Goal: Leave review/rating: Leave review/rating

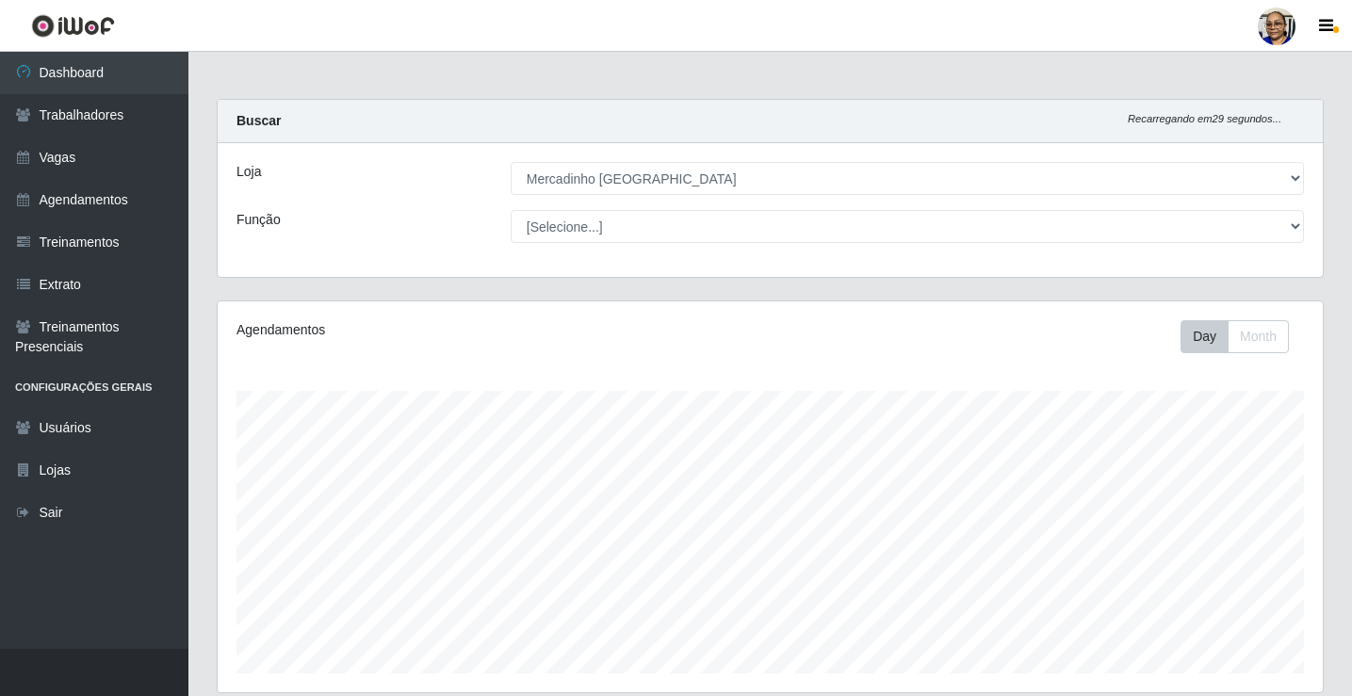
select select "345"
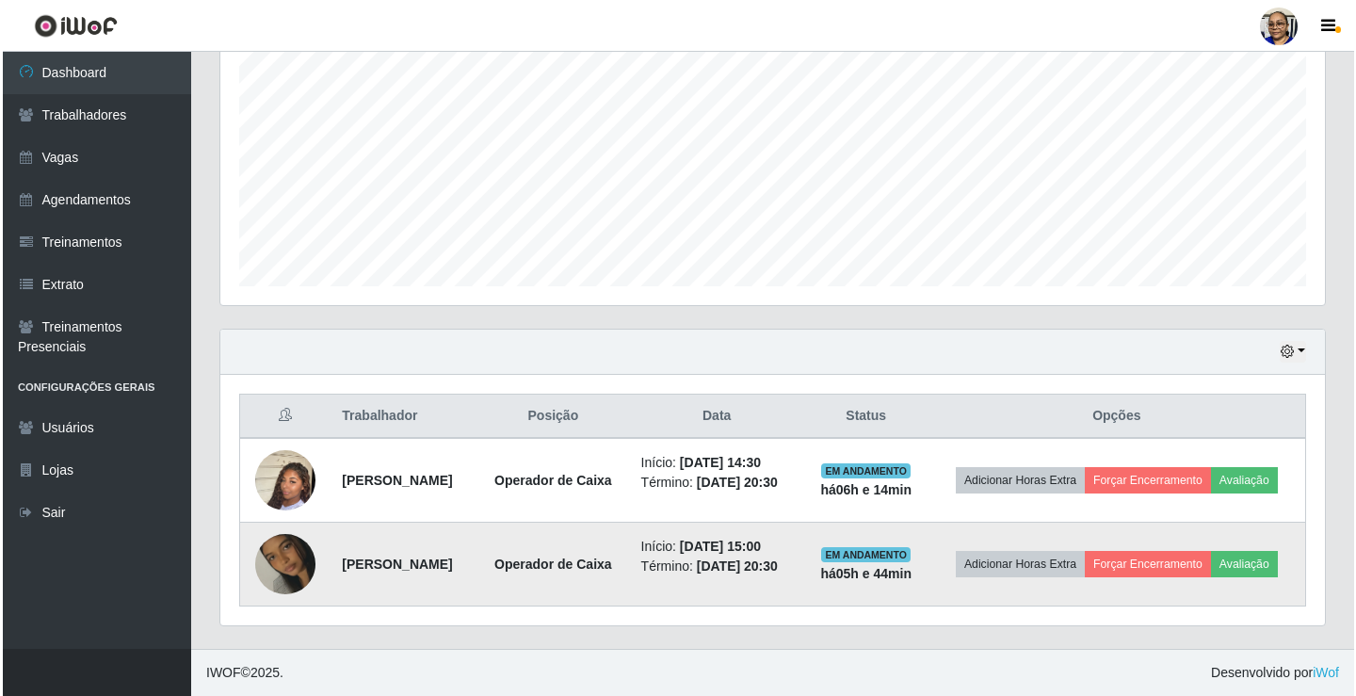
scroll to position [391, 1105]
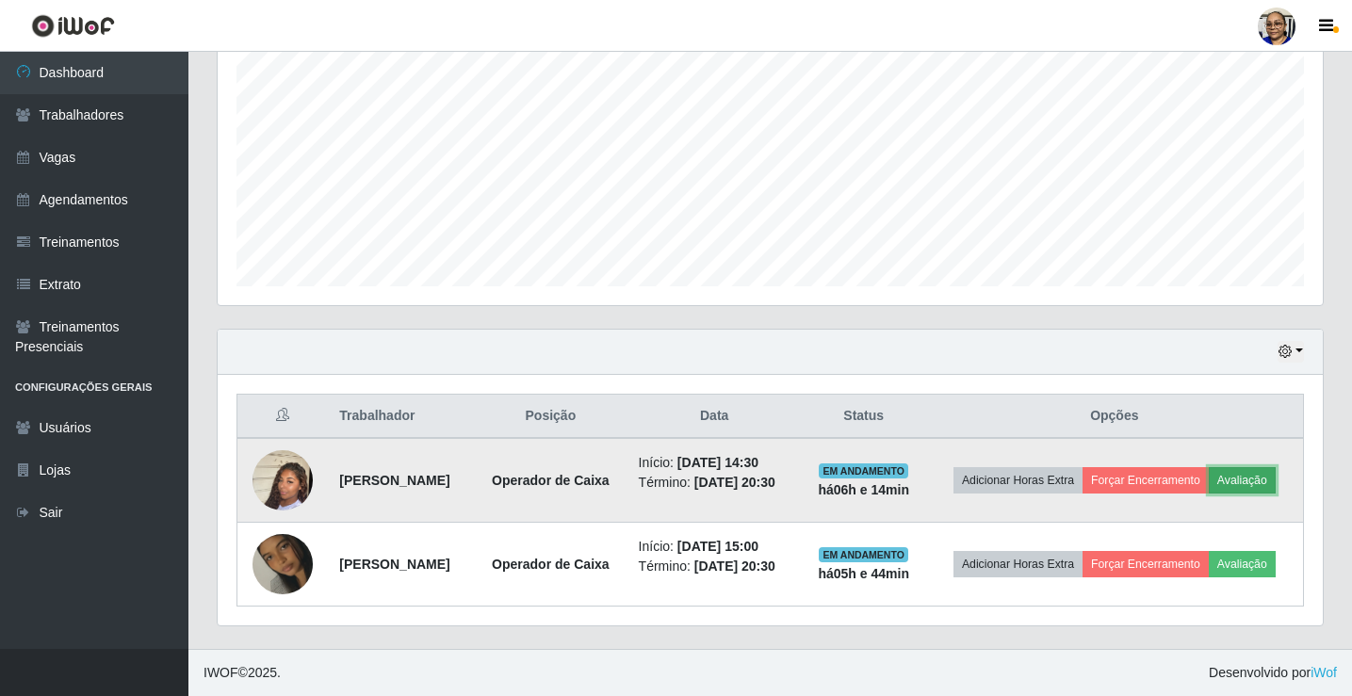
click at [1265, 481] on button "Avaliação" at bounding box center [1242, 480] width 67 height 26
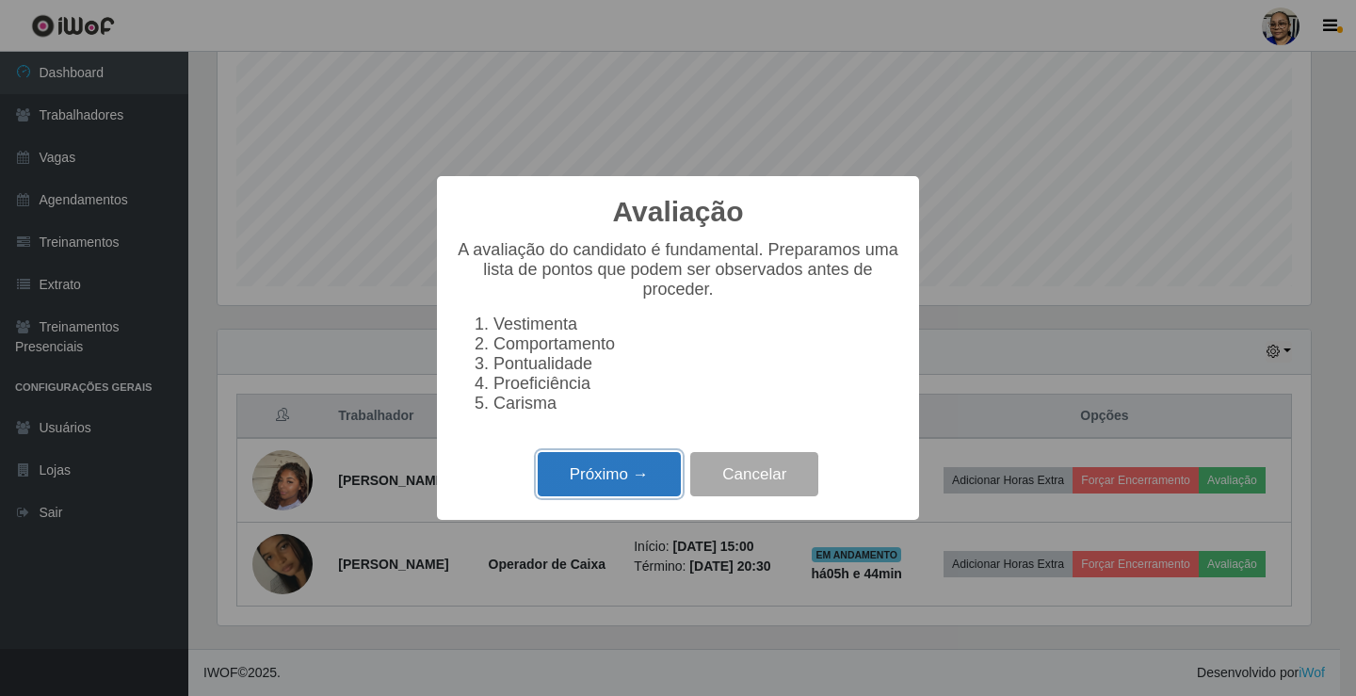
click at [667, 486] on button "Próximo →" at bounding box center [609, 474] width 143 height 44
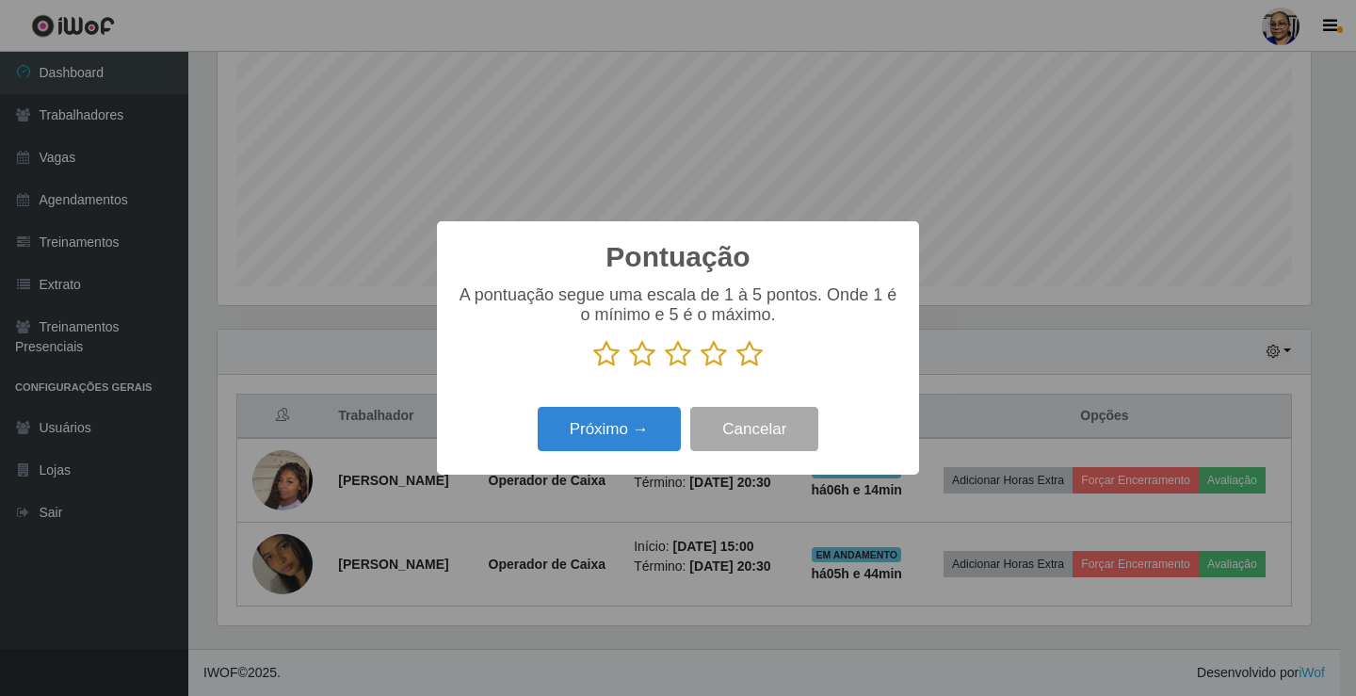
click at [742, 349] on icon at bounding box center [750, 354] width 26 height 28
click at [737, 368] on input "radio" at bounding box center [737, 368] width 0 height 0
click at [659, 423] on button "Próximo →" at bounding box center [609, 429] width 143 height 44
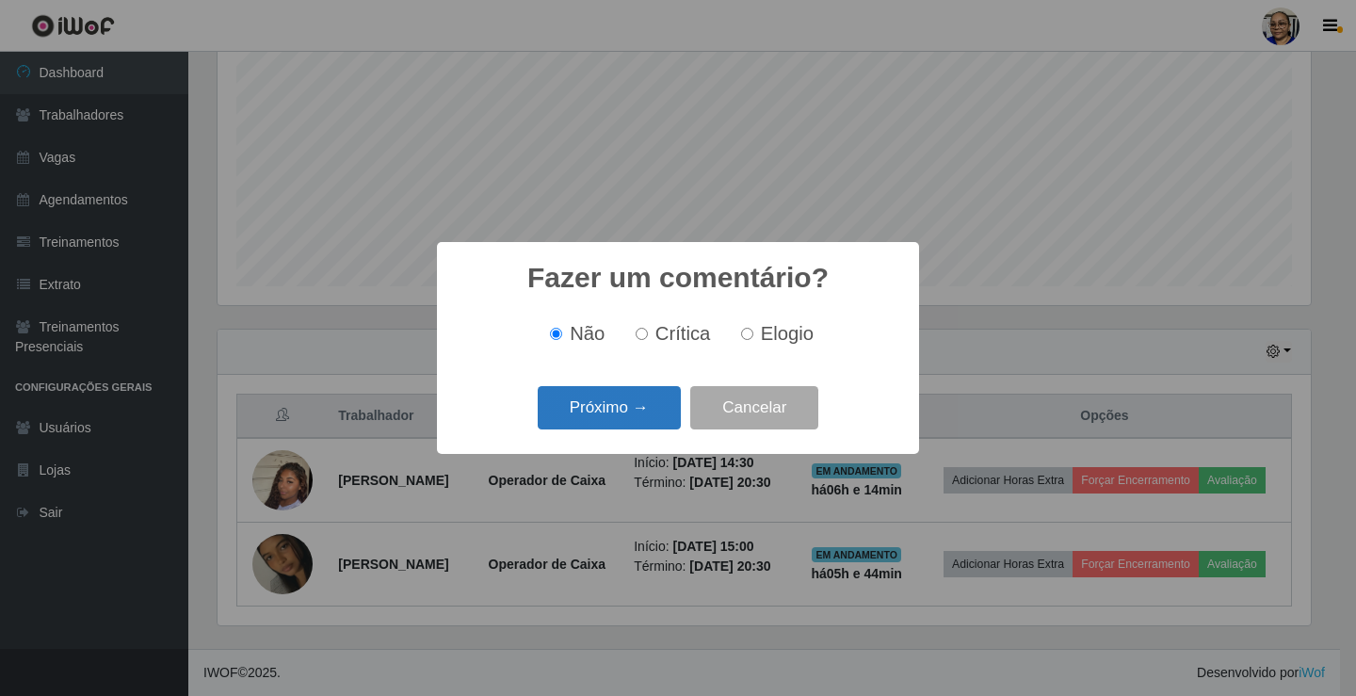
click at [651, 417] on button "Próximo →" at bounding box center [609, 408] width 143 height 44
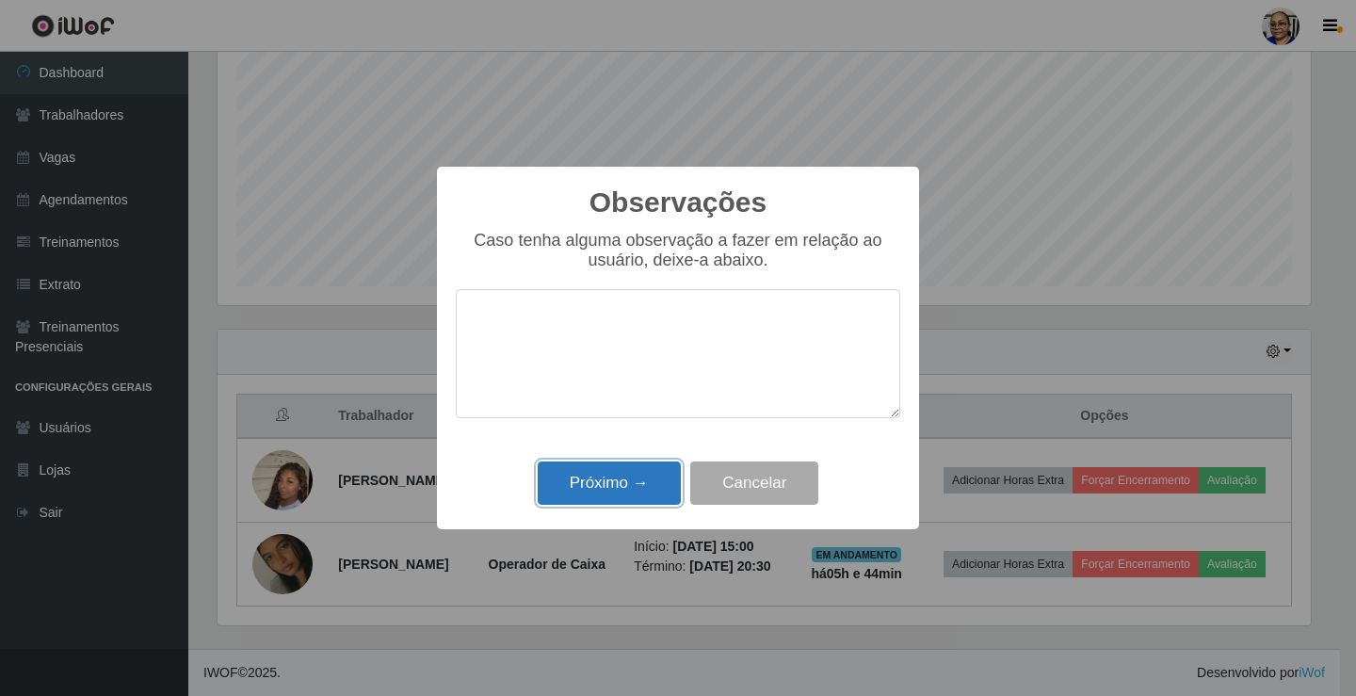
click at [639, 476] on button "Próximo →" at bounding box center [609, 484] width 143 height 44
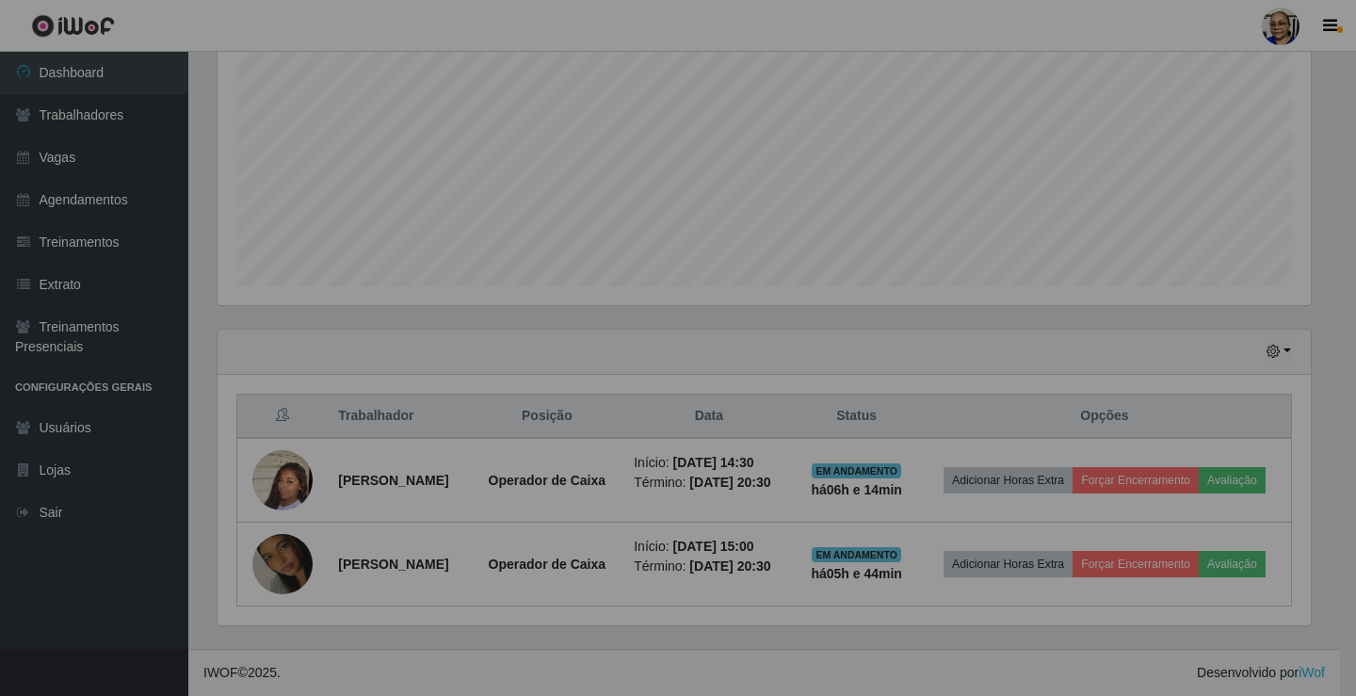
scroll to position [391, 1105]
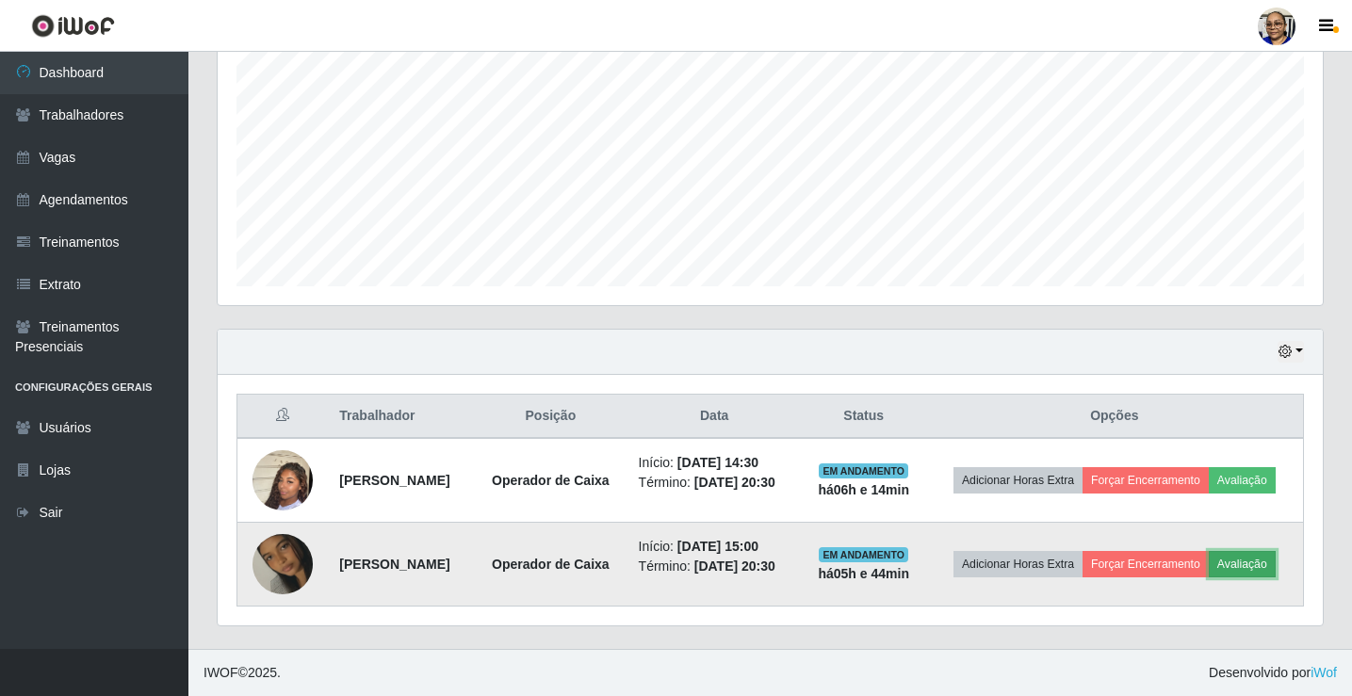
click at [1262, 562] on button "Avaliação" at bounding box center [1242, 564] width 67 height 26
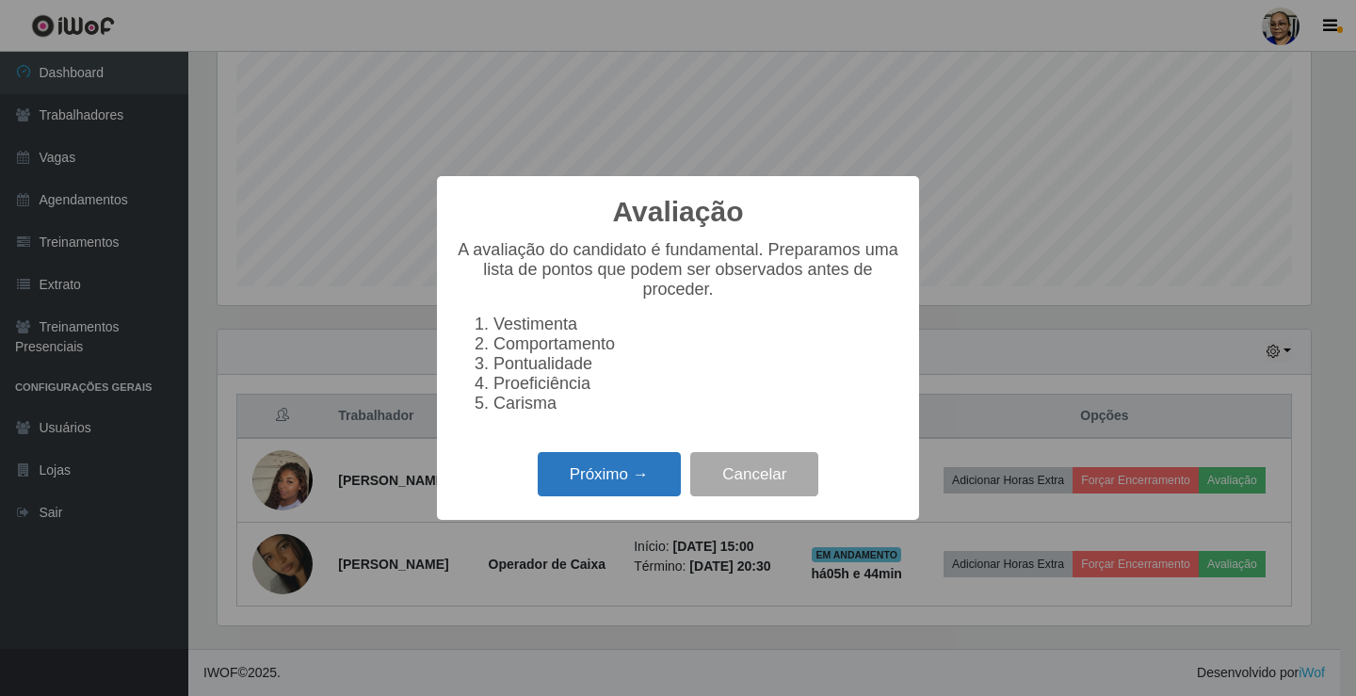
click at [609, 483] on button "Próximo →" at bounding box center [609, 474] width 143 height 44
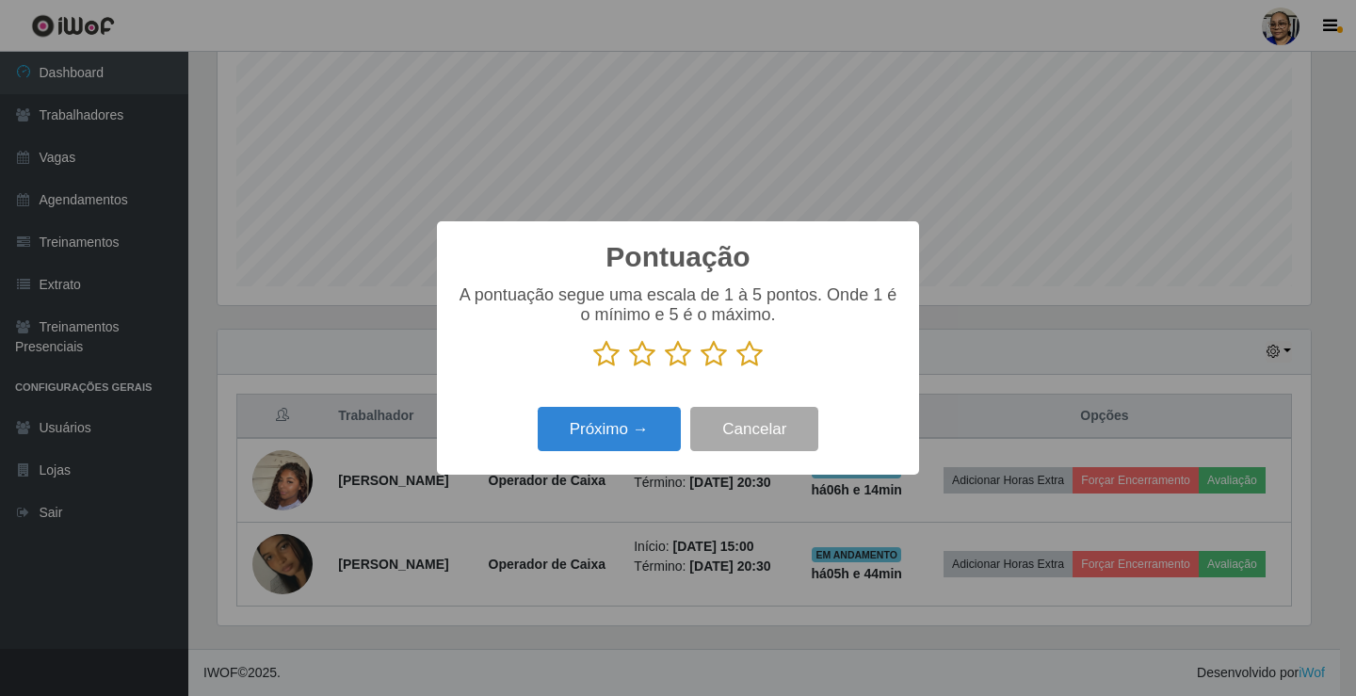
scroll to position [941546, 940843]
click at [749, 361] on icon at bounding box center [750, 354] width 26 height 28
click at [737, 368] on input "radio" at bounding box center [737, 368] width 0 height 0
click at [638, 430] on button "Próximo →" at bounding box center [609, 429] width 143 height 44
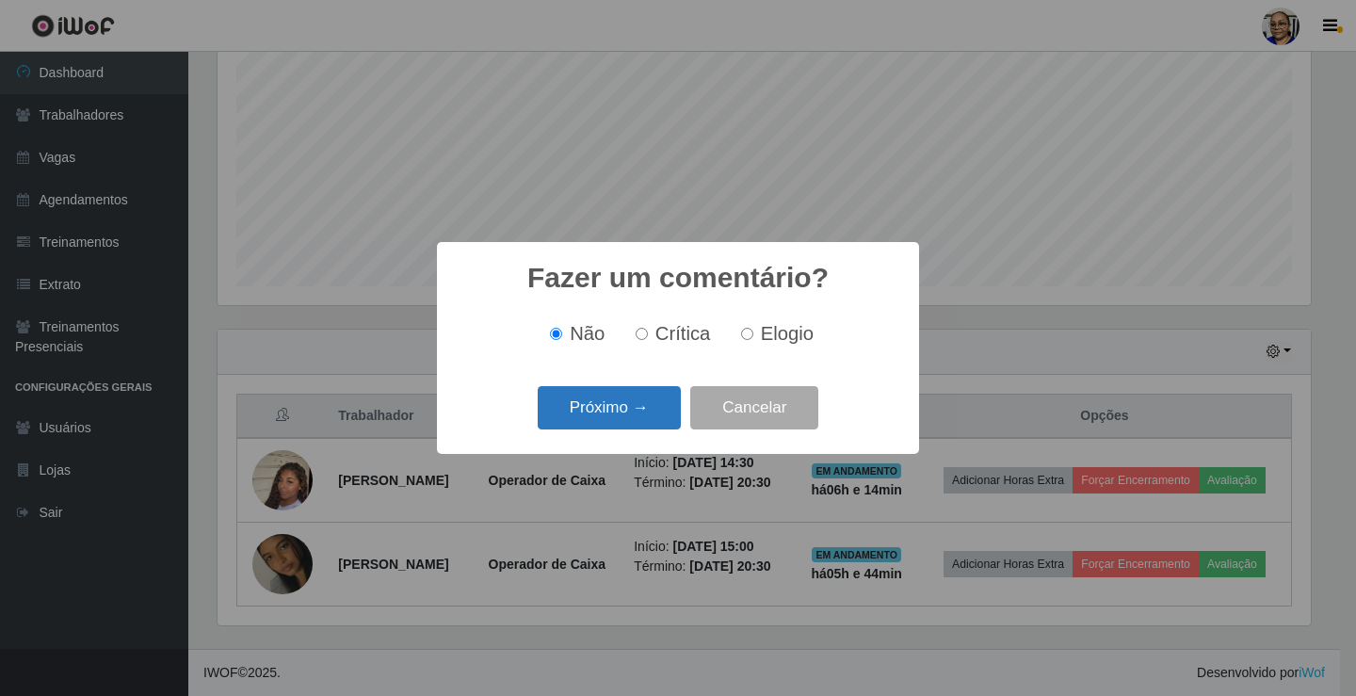
click at [646, 414] on button "Próximo →" at bounding box center [609, 408] width 143 height 44
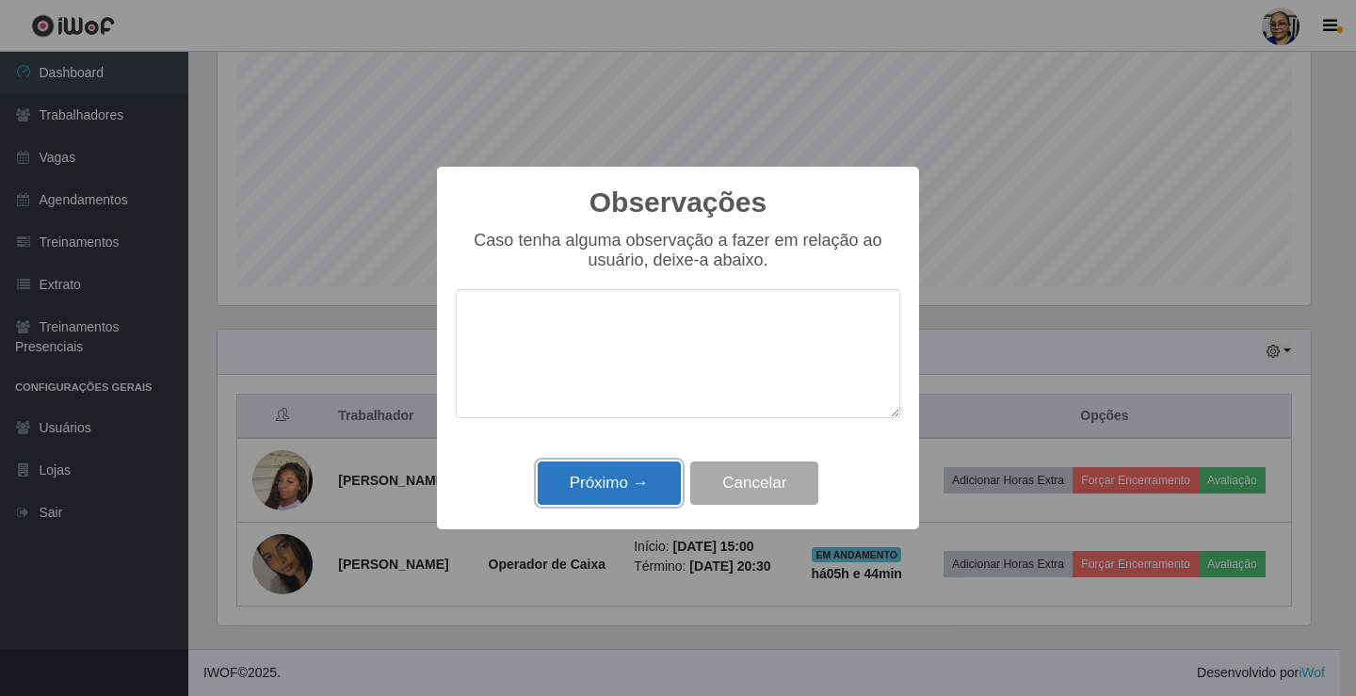
click at [638, 491] on button "Próximo →" at bounding box center [609, 484] width 143 height 44
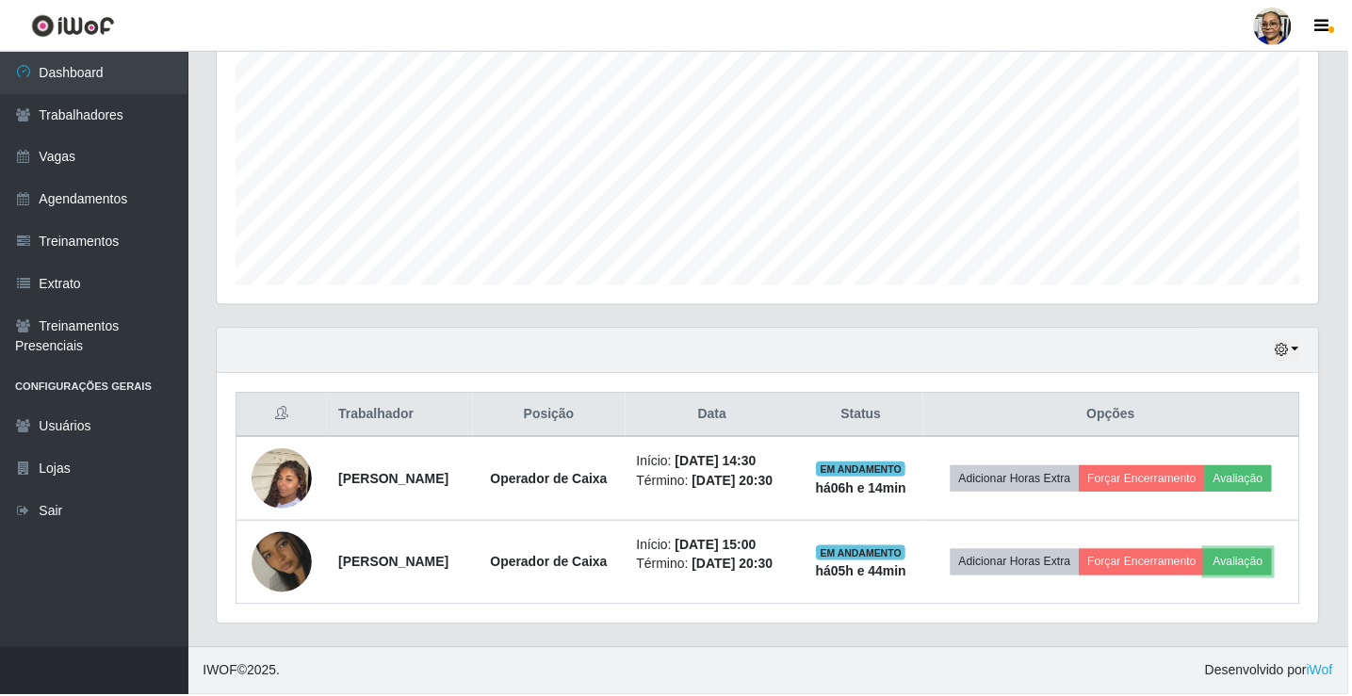
scroll to position [391, 1105]
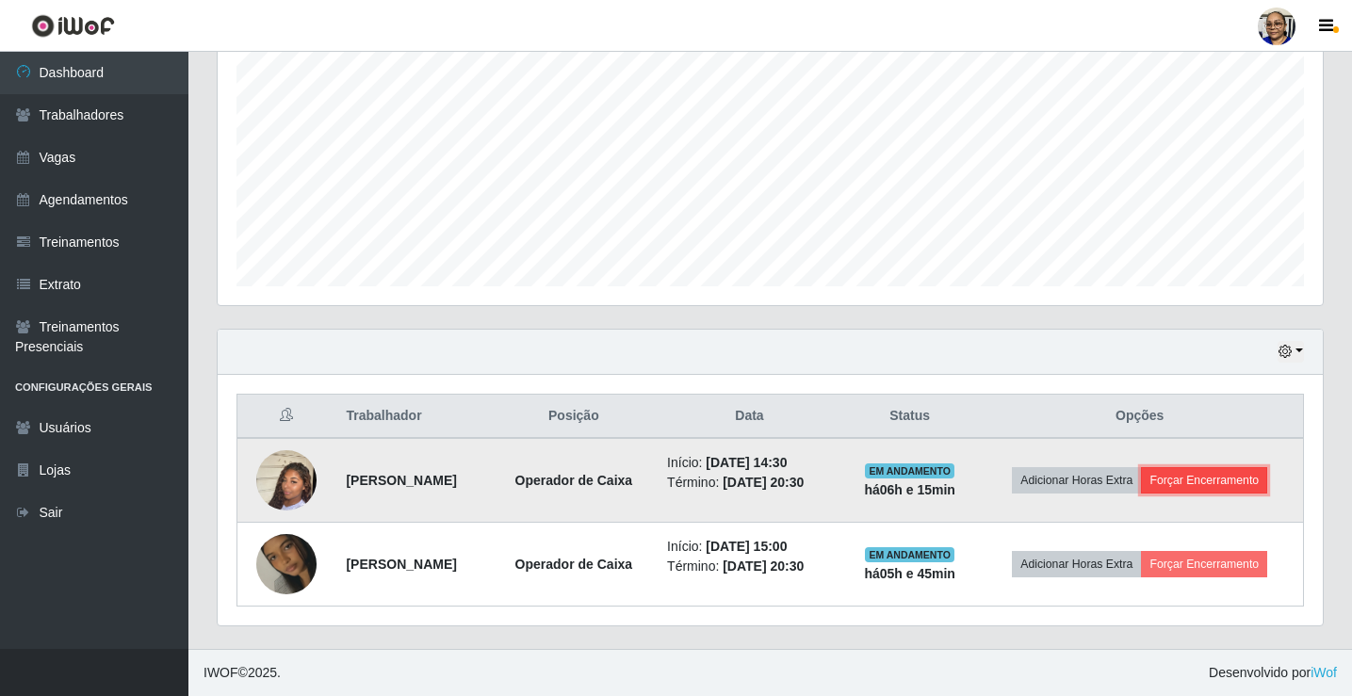
click at [1246, 479] on button "Forçar Encerramento" at bounding box center [1204, 480] width 126 height 26
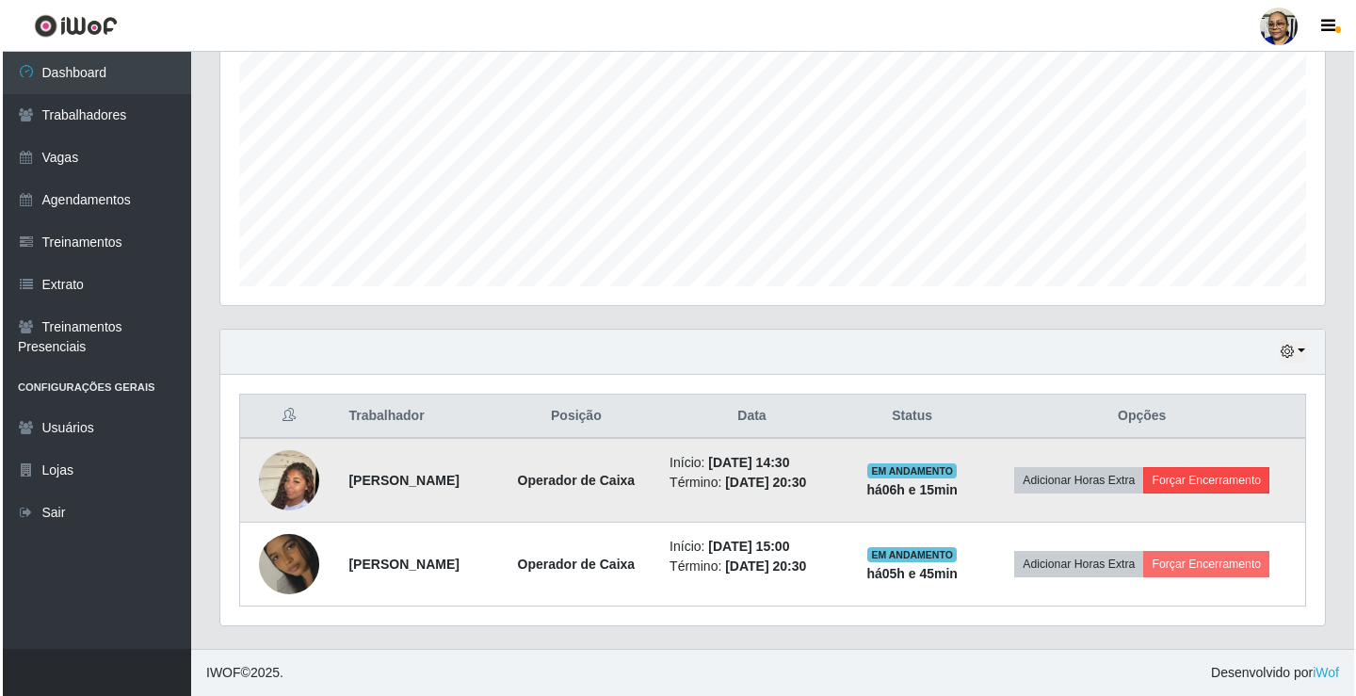
scroll to position [391, 1094]
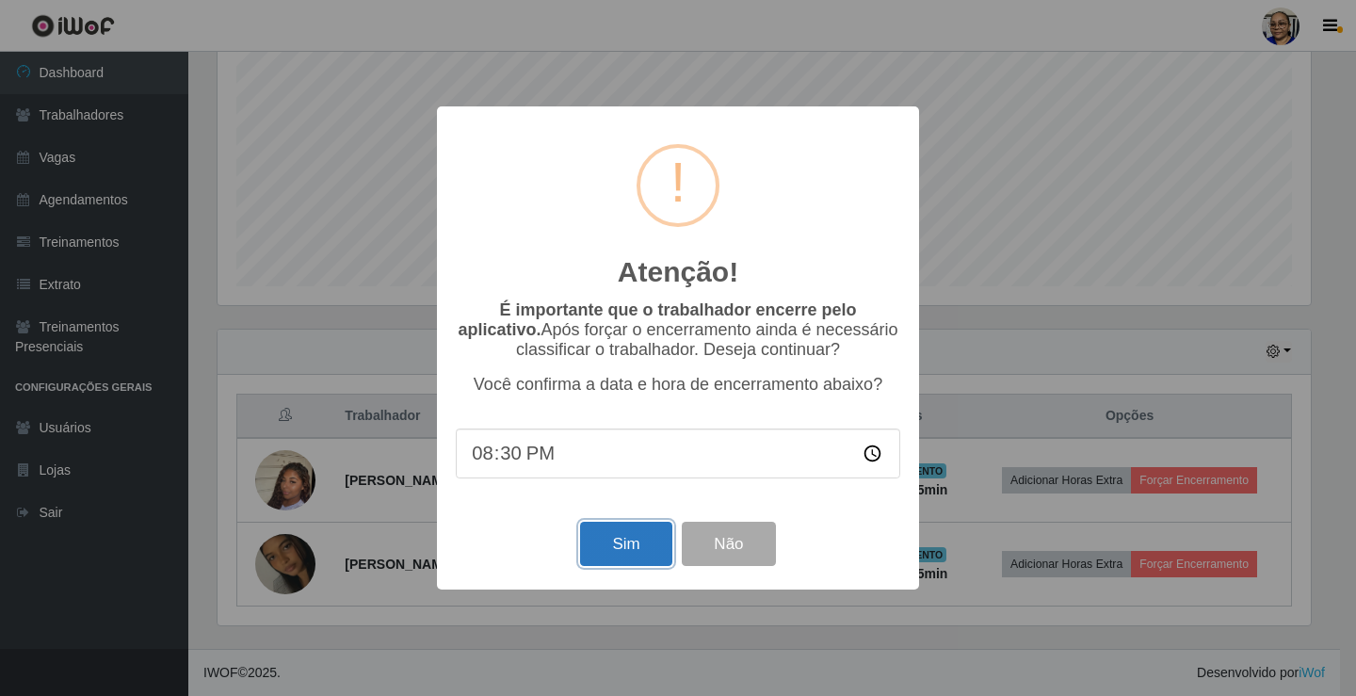
click at [640, 548] on button "Sim" at bounding box center [625, 544] width 91 height 44
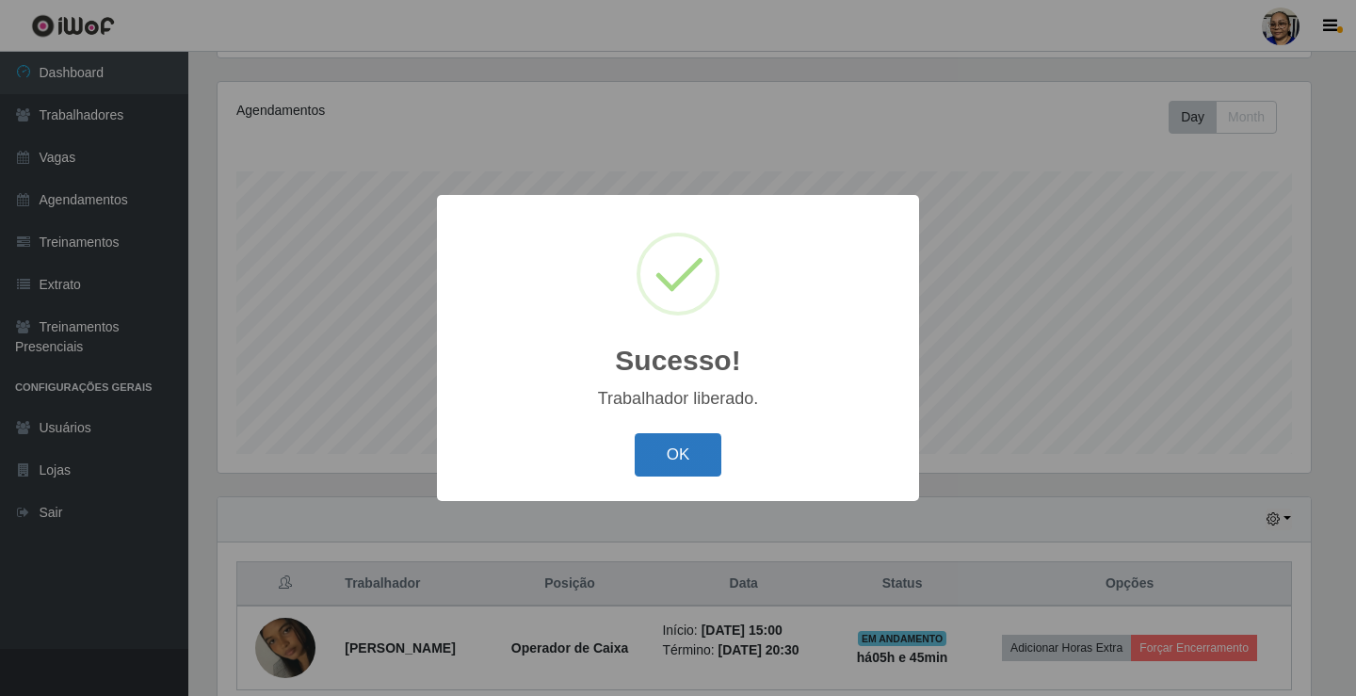
click at [691, 459] on button "OK" at bounding box center [679, 455] width 88 height 44
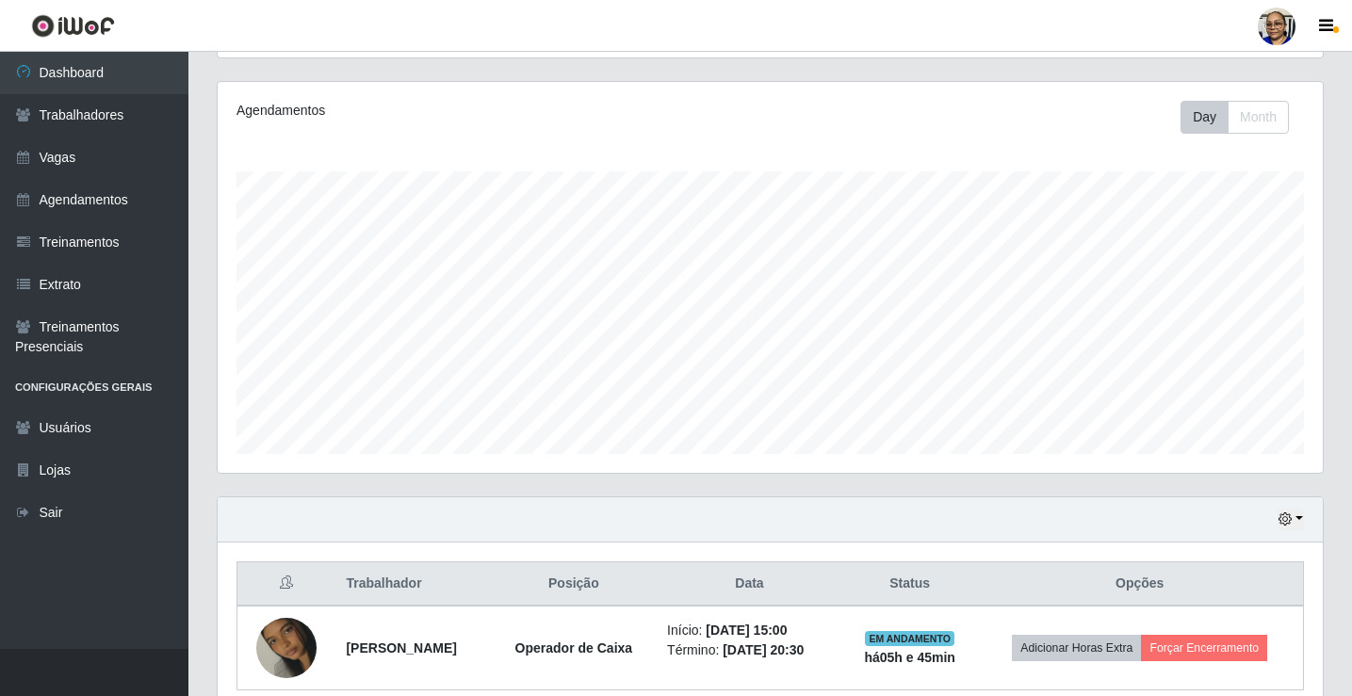
scroll to position [303, 0]
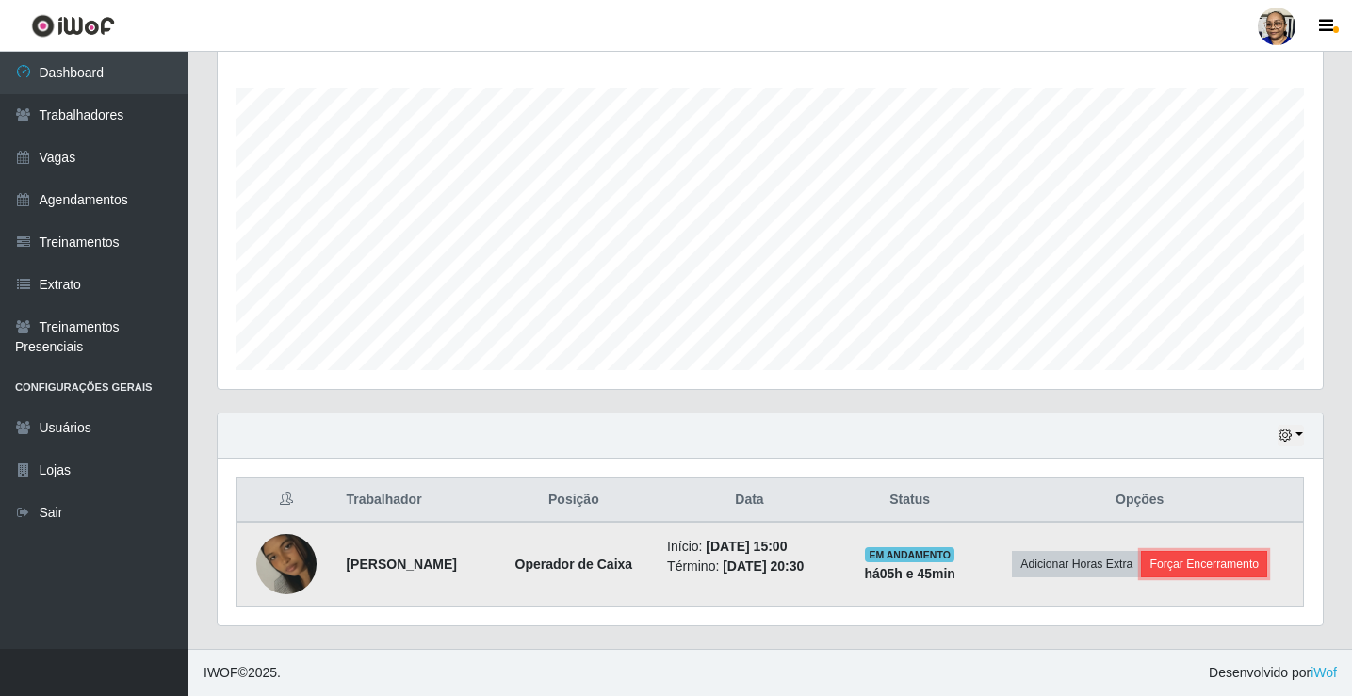
click at [1212, 560] on button "Forçar Encerramento" at bounding box center [1204, 564] width 126 height 26
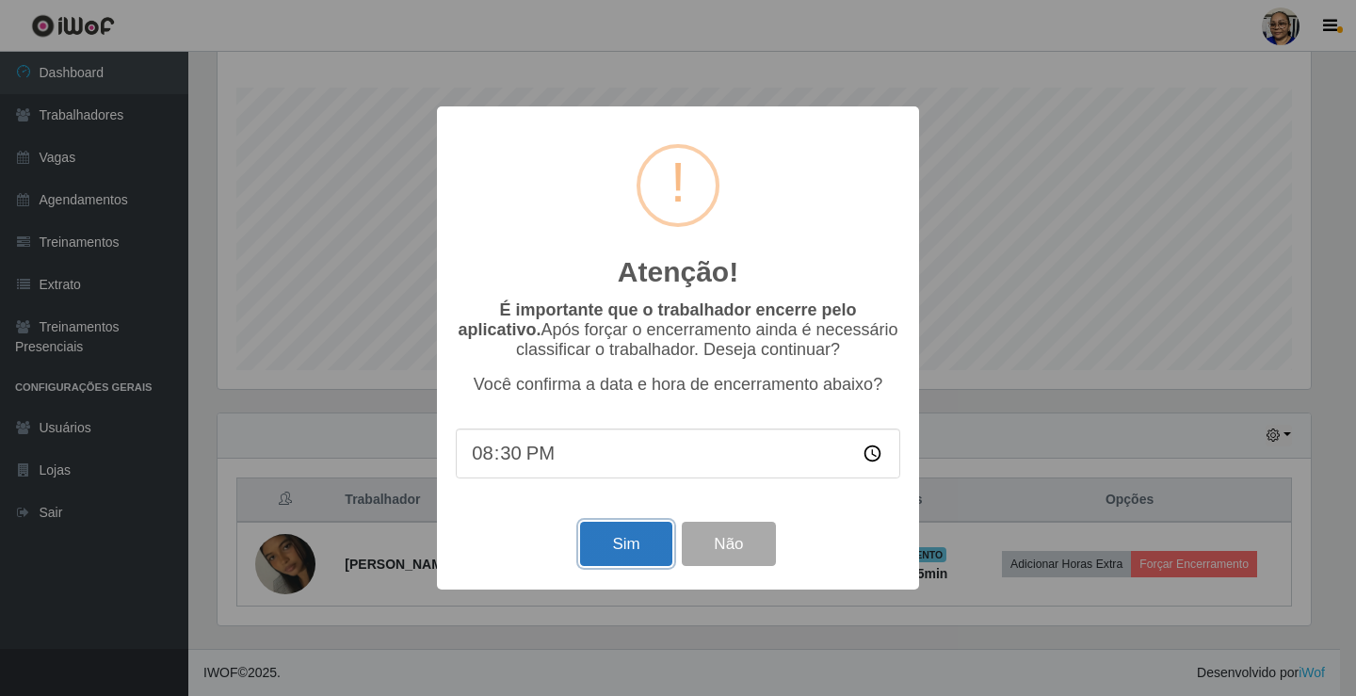
click at [634, 552] on button "Sim" at bounding box center [625, 544] width 91 height 44
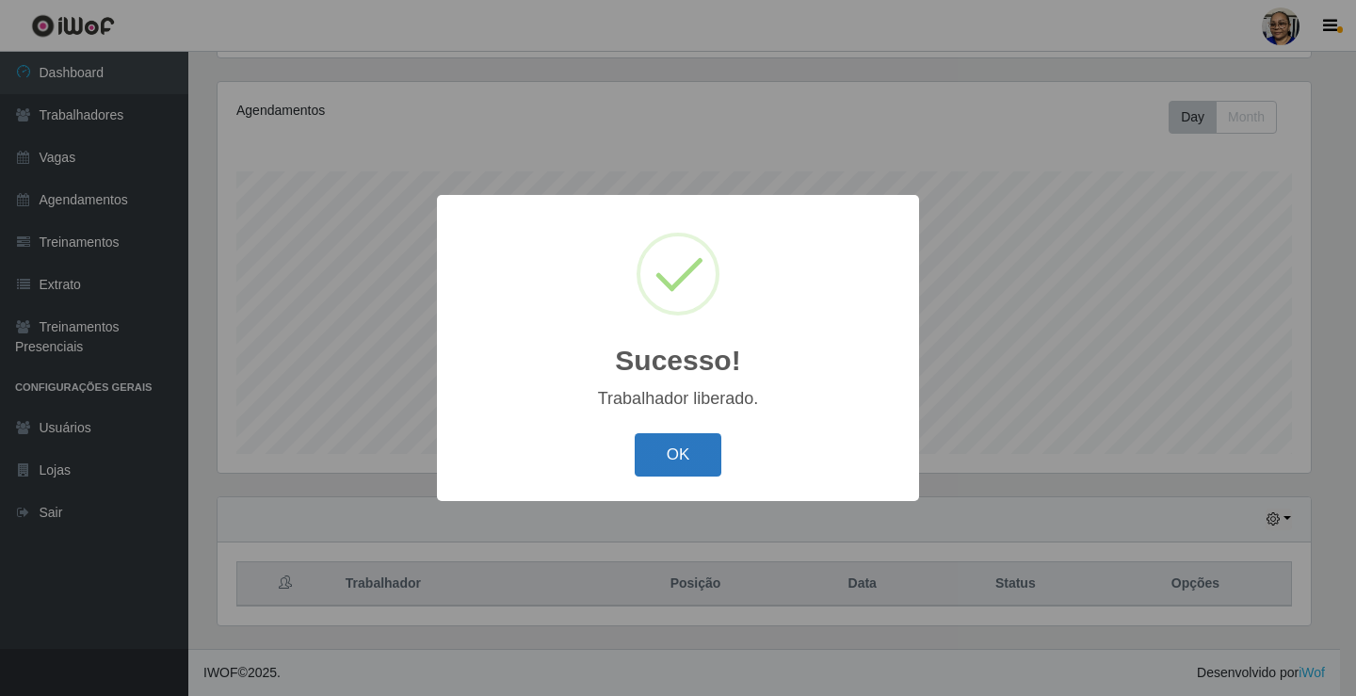
click at [691, 456] on button "OK" at bounding box center [679, 455] width 88 height 44
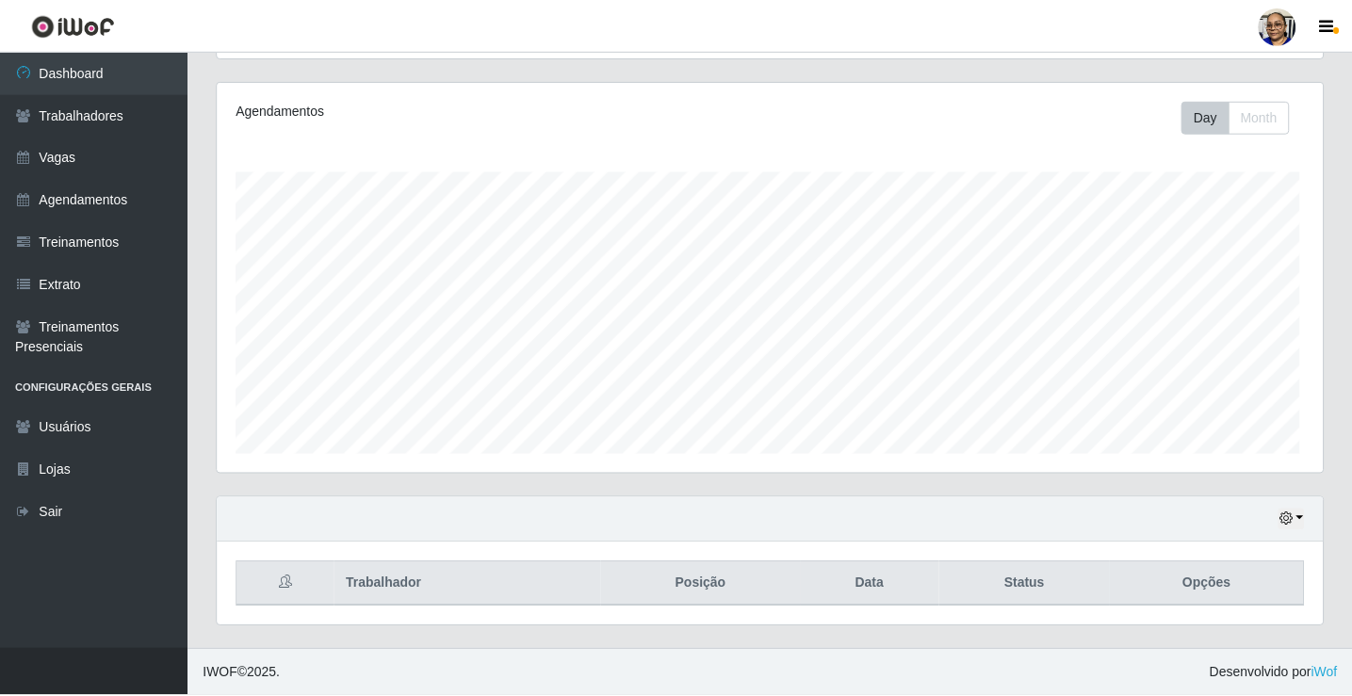
scroll to position [0, 0]
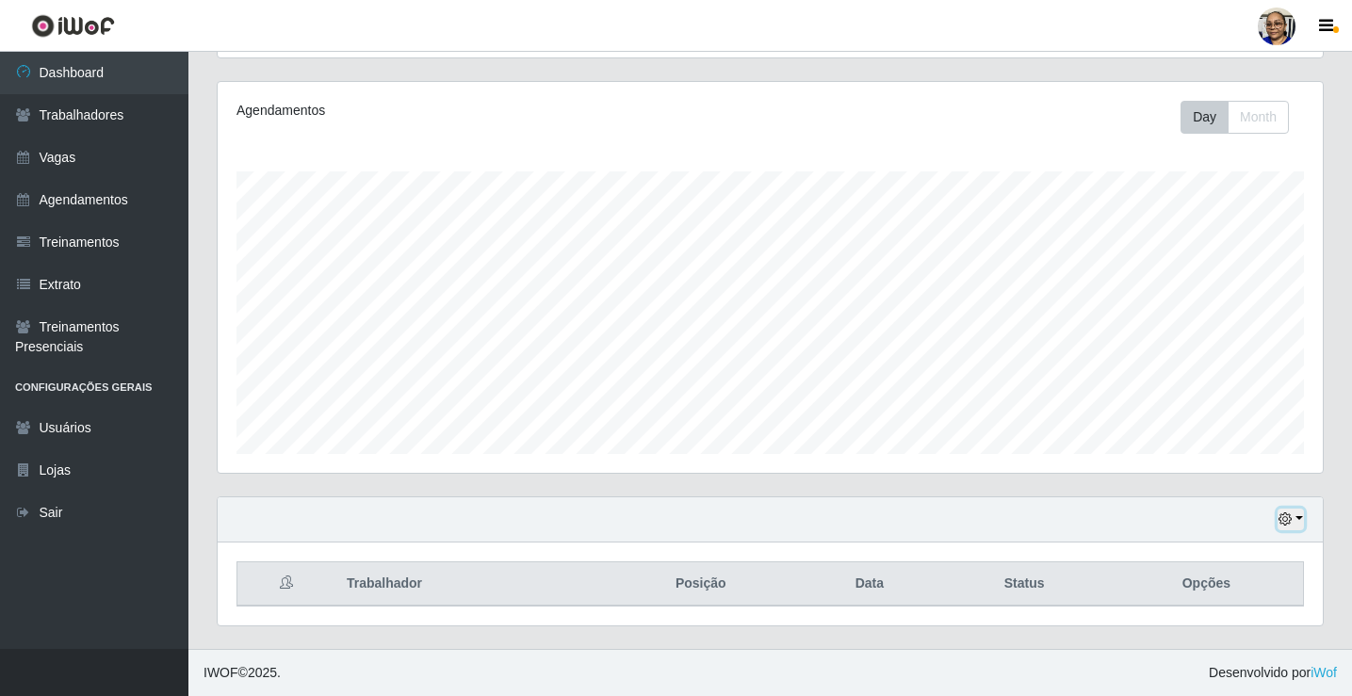
click at [1299, 520] on button "button" at bounding box center [1290, 520] width 26 height 22
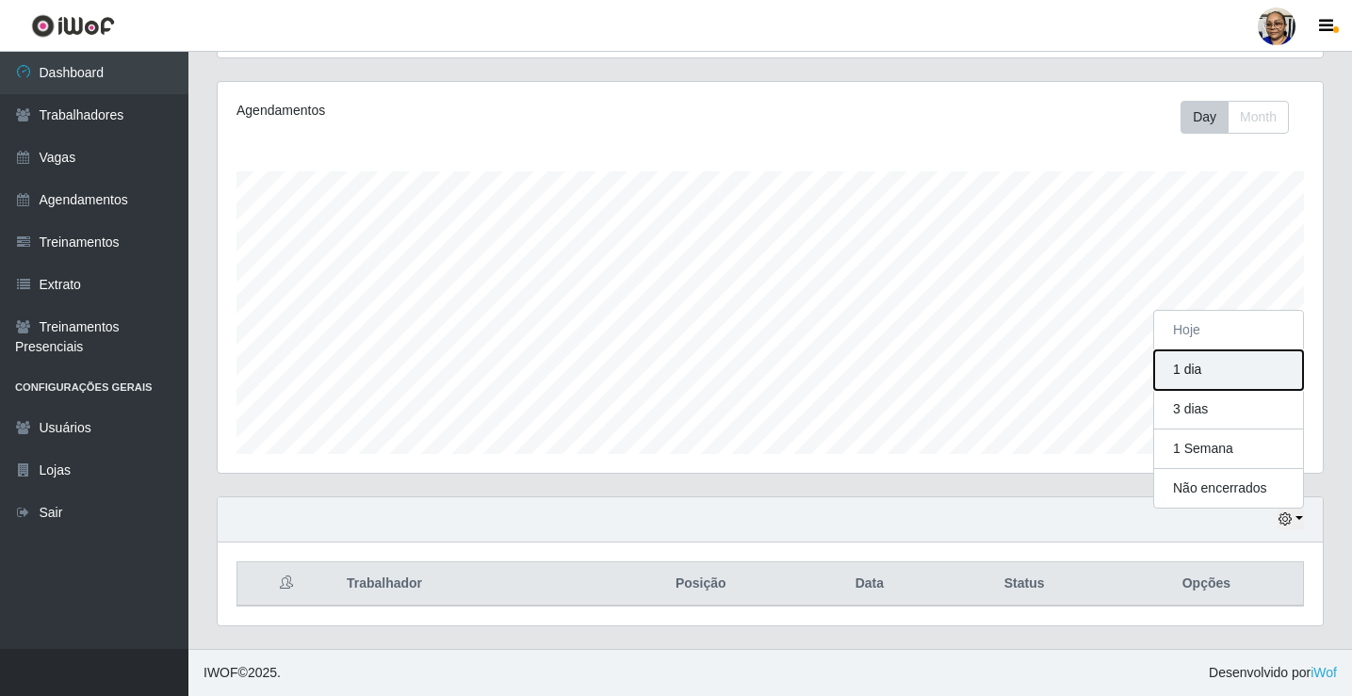
click at [1209, 374] on button "1 dia" at bounding box center [1228, 370] width 149 height 40
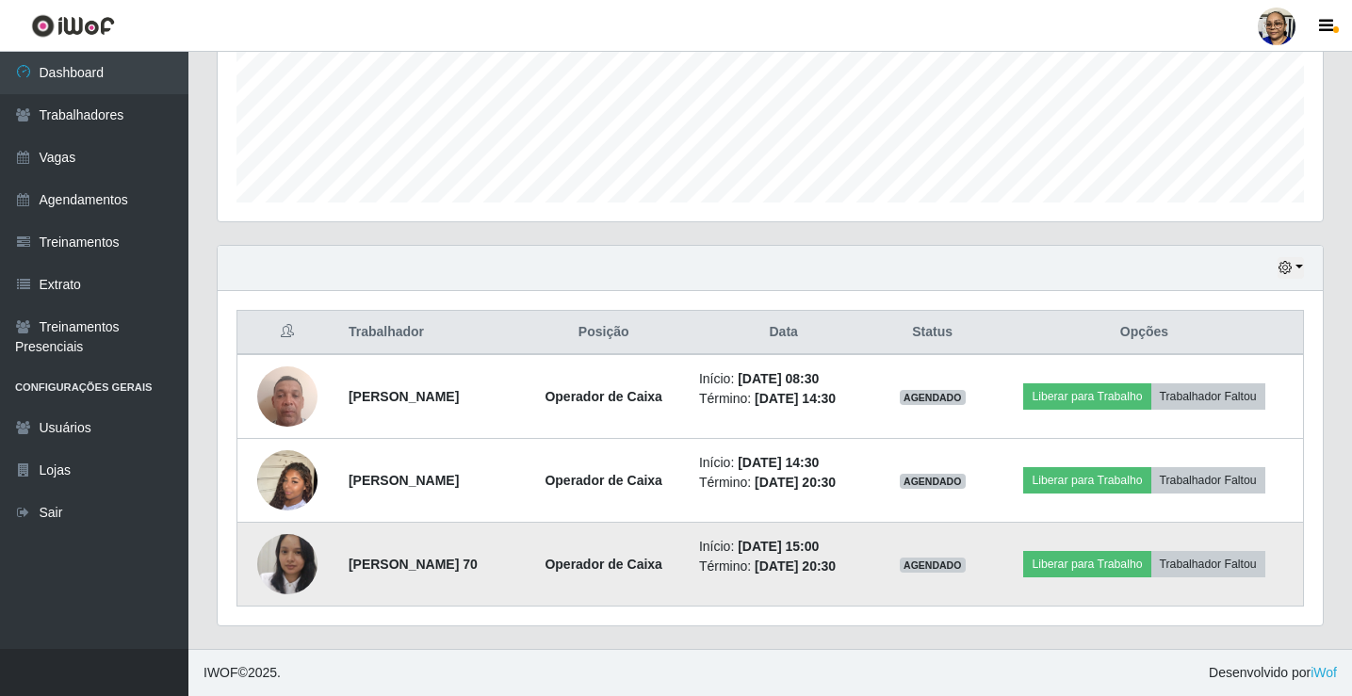
click at [296, 570] on img at bounding box center [287, 564] width 60 height 75
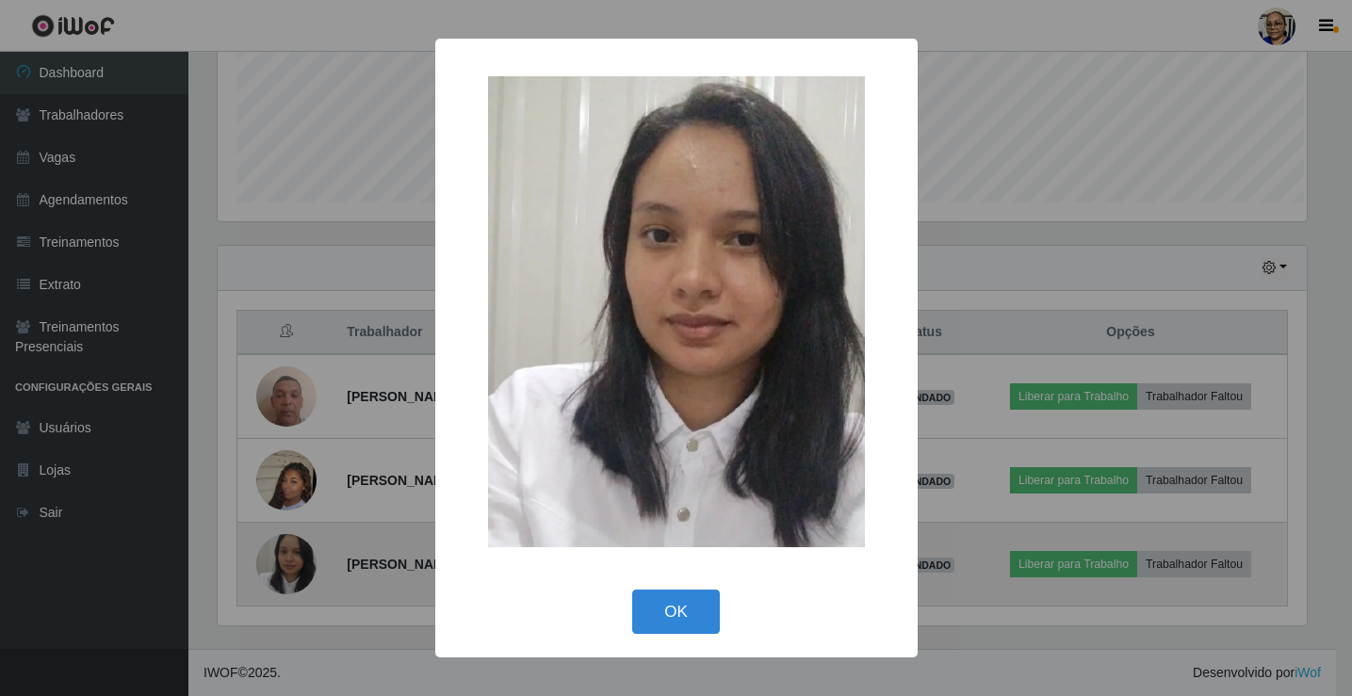
scroll to position [391, 1094]
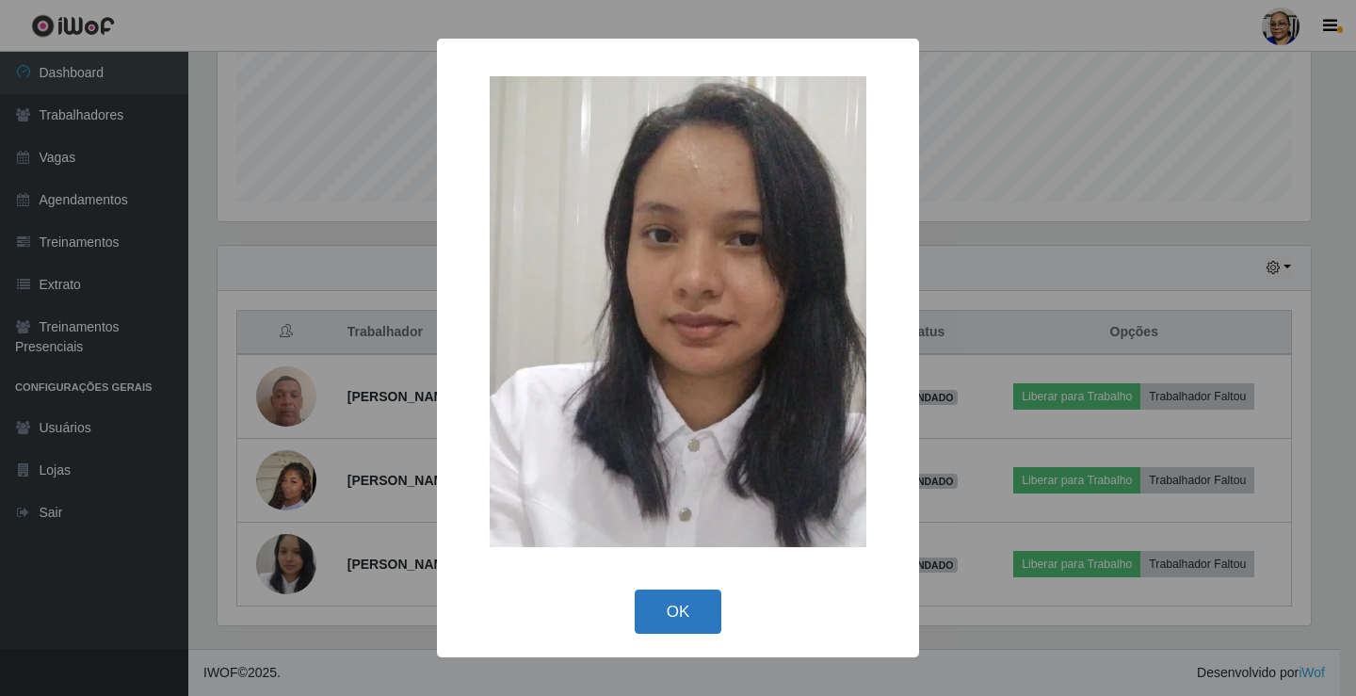
click at [680, 613] on button "OK" at bounding box center [679, 612] width 88 height 44
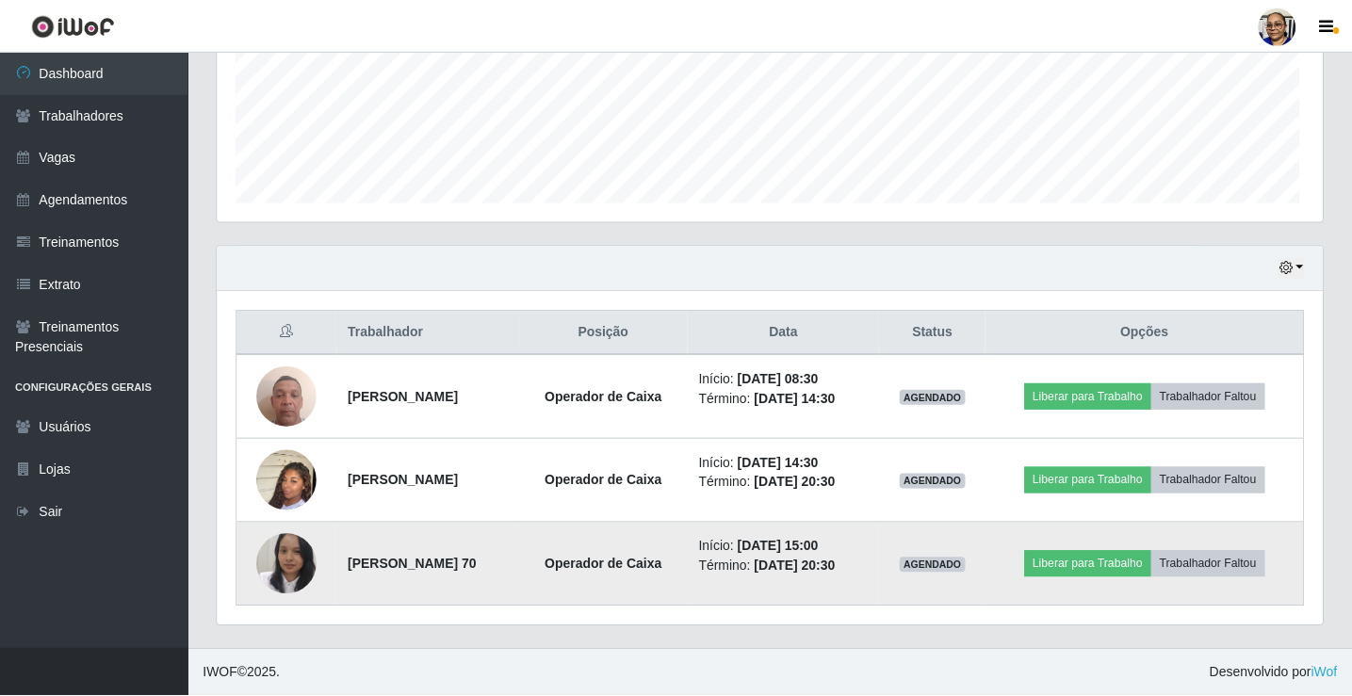
scroll to position [391, 1105]
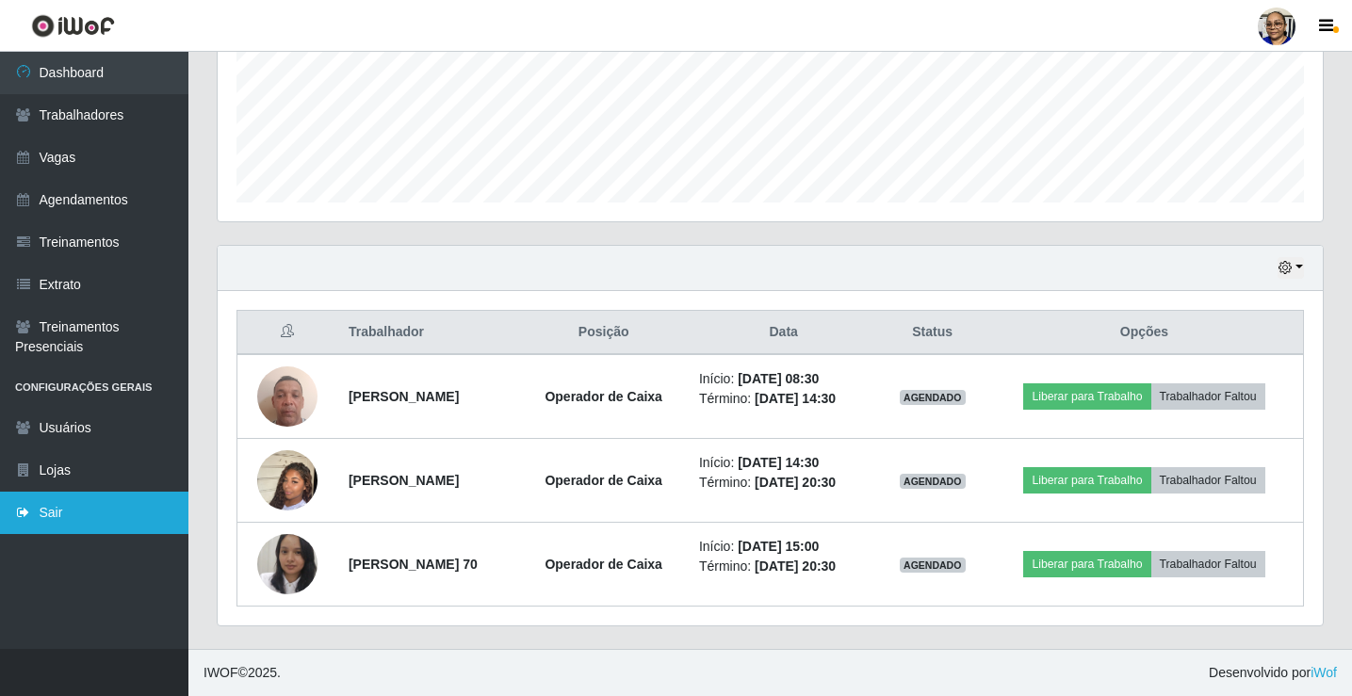
click at [89, 514] on link "Sair" at bounding box center [94, 513] width 188 height 42
